Goal: Use online tool/utility

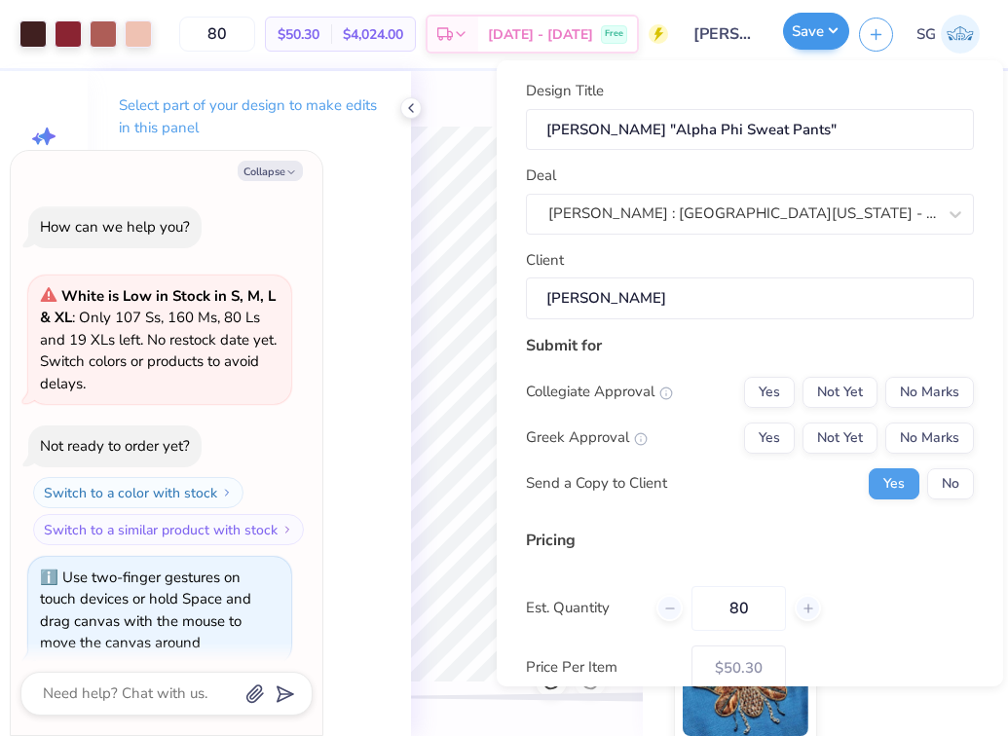
scroll to position [33, 0]
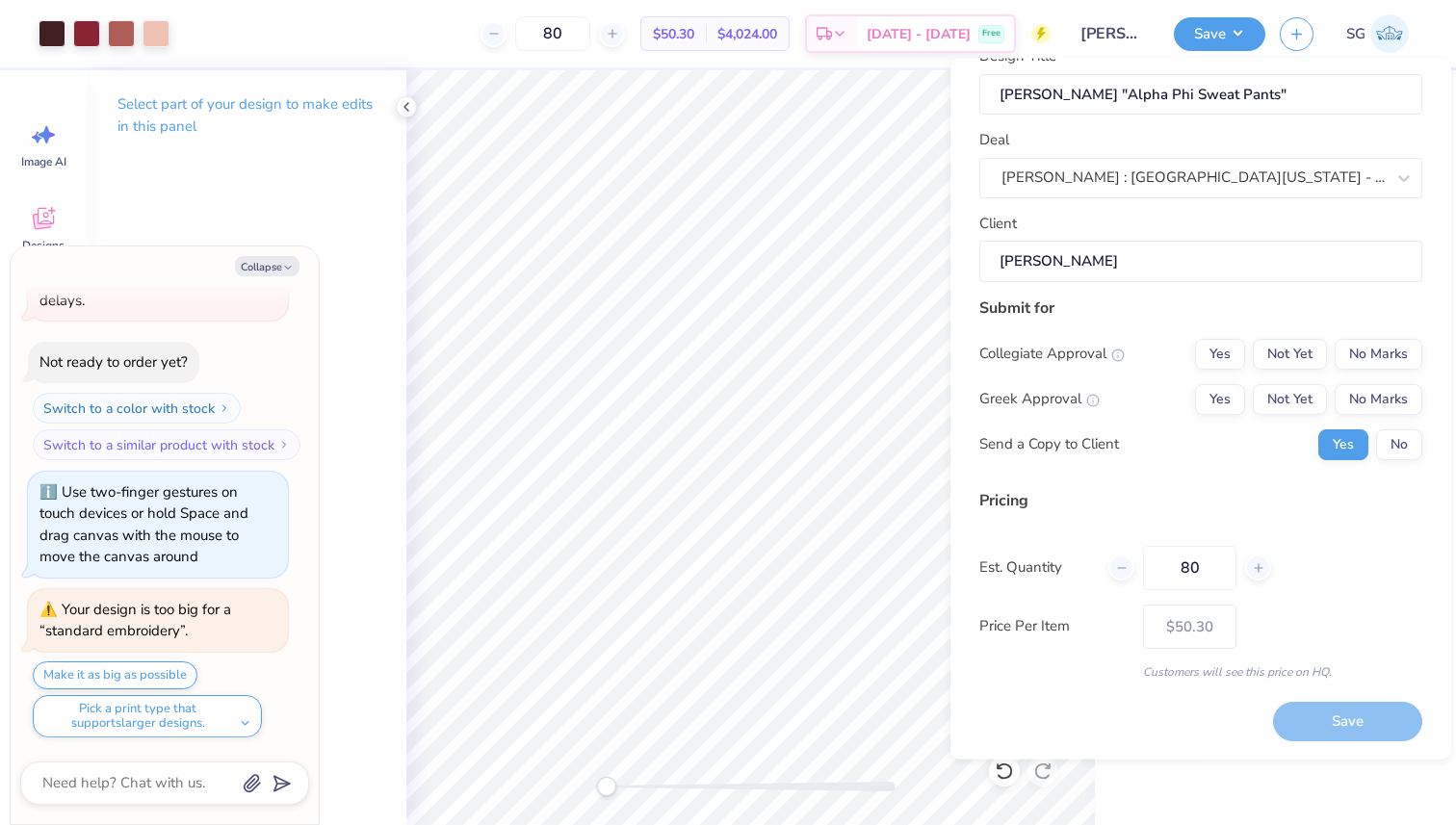
type textarea "x"
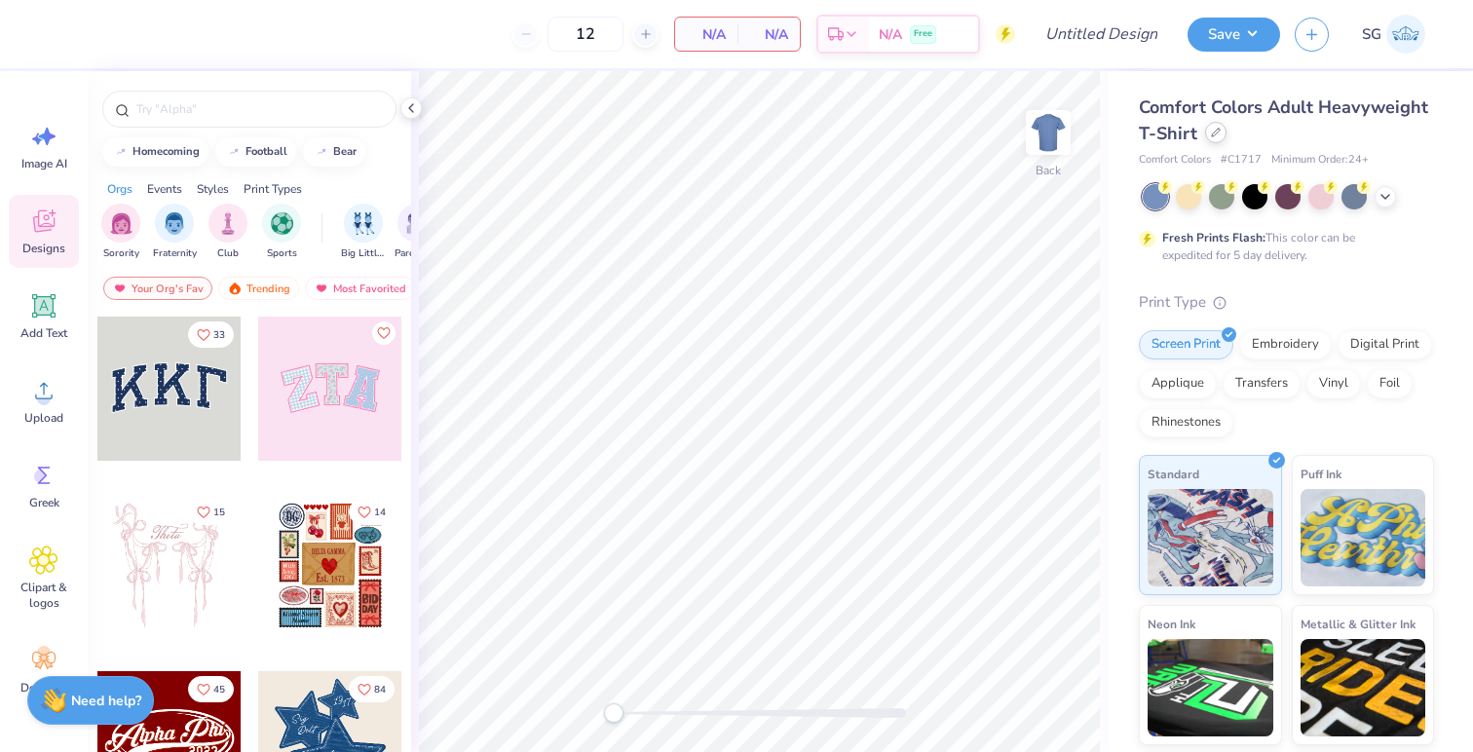
click at [1218, 136] on icon at bounding box center [1216, 133] width 10 height 10
